Goal: Transaction & Acquisition: Purchase product/service

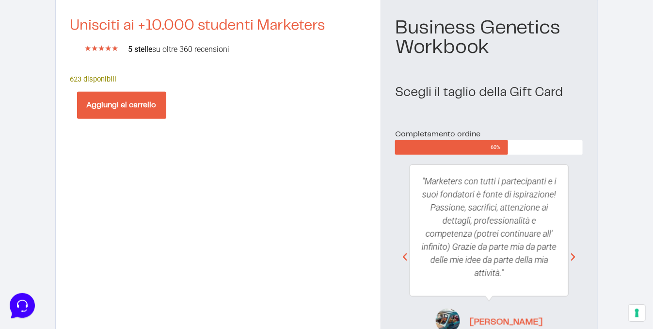
scroll to position [24, 0]
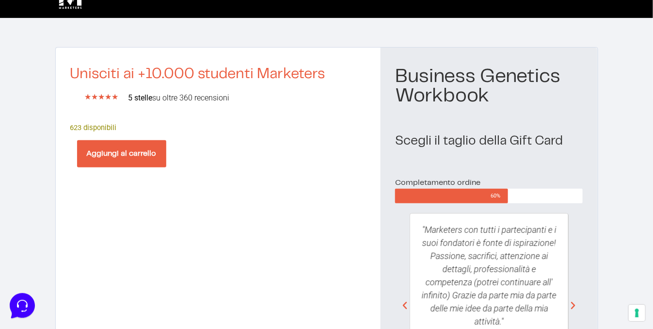
click at [107, 152] on button "Aggiungi al carrello" at bounding box center [121, 153] width 89 height 27
